Goal: Check status

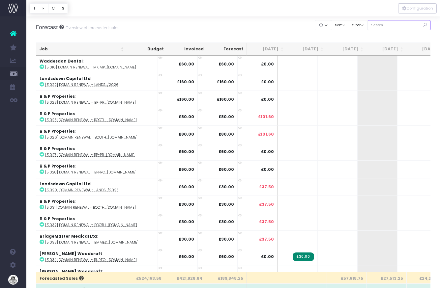
click at [397, 27] on input "text" at bounding box center [398, 25] width 63 height 10
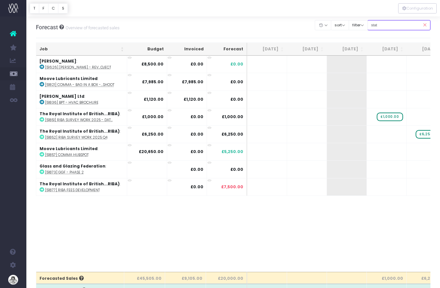
type input "status: quote"
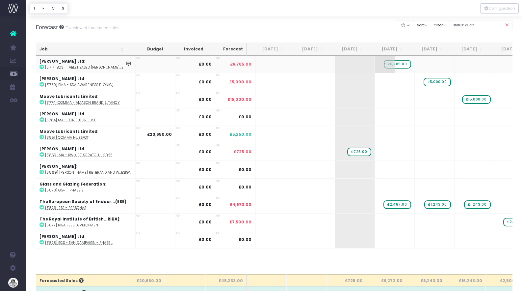
click at [394, 65] on span "£6,785.00" at bounding box center [397, 64] width 27 height 9
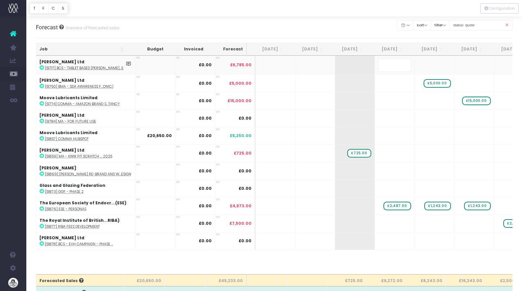
click at [358, 31] on body "Oh my... this is bad. [PERSON_NAME] wasn't able to load this page. Please conta…" at bounding box center [261, 145] width 522 height 291
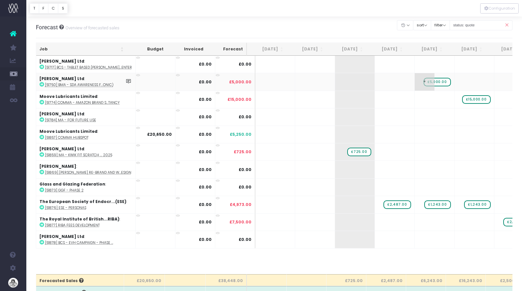
click at [434, 83] on span "£5,000.00" at bounding box center [437, 82] width 27 height 9
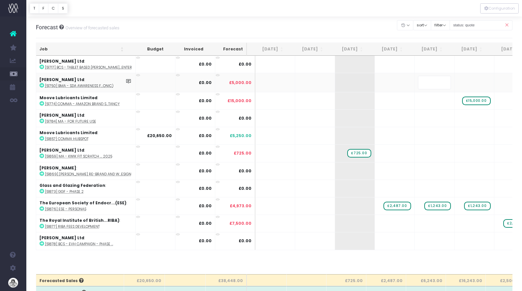
click at [382, 27] on body "Oh my... this is bad. [PERSON_NAME] wasn't able to load this page. Please conta…" at bounding box center [261, 145] width 522 height 291
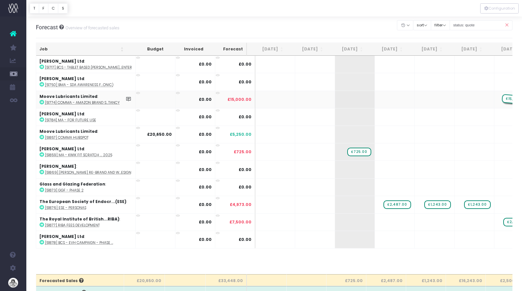
drag, startPoint x: 470, startPoint y: 101, endPoint x: 498, endPoint y: 101, distance: 28.0
drag, startPoint x: 490, startPoint y: 27, endPoint x: 445, endPoint y: 17, distance: 46.0
click at [439, 18] on div "Clear Filters Hide [DATE] [DATE] [DATE] [DATE] [DATE] [DATE] [DATE] [DATE] [DAT…" at bounding box center [454, 25] width 115 height 14
type input "comma"
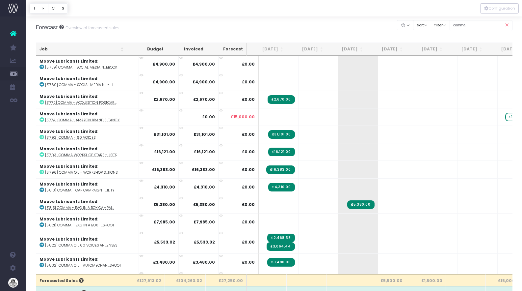
click at [364, 50] on th "[DATE]" at bounding box center [347, 49] width 40 height 13
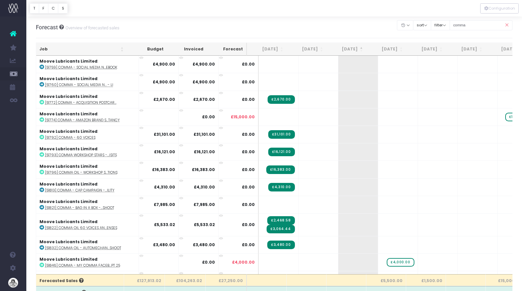
click at [364, 50] on th "[DATE]" at bounding box center [347, 49] width 40 height 13
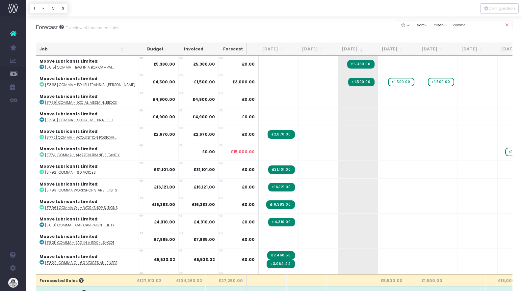
click at [439, 23] on icon at bounding box center [507, 25] width 12 height 14
